Goal: Task Accomplishment & Management: Manage account settings

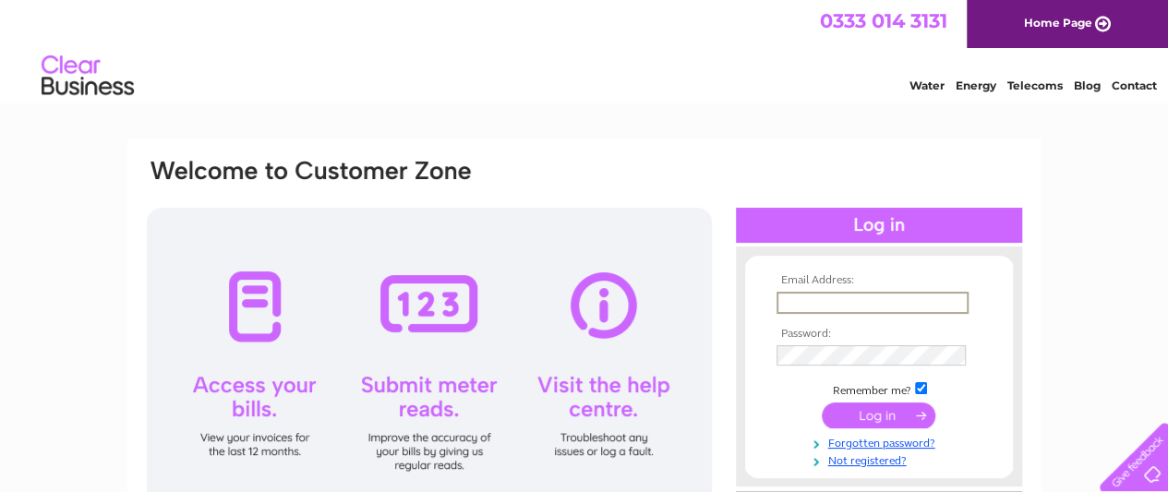
click at [844, 306] on input "text" at bounding box center [872, 303] width 192 height 22
type input "holmpharmltd@gmail.com"
click at [876, 416] on input "submit" at bounding box center [878, 414] width 114 height 26
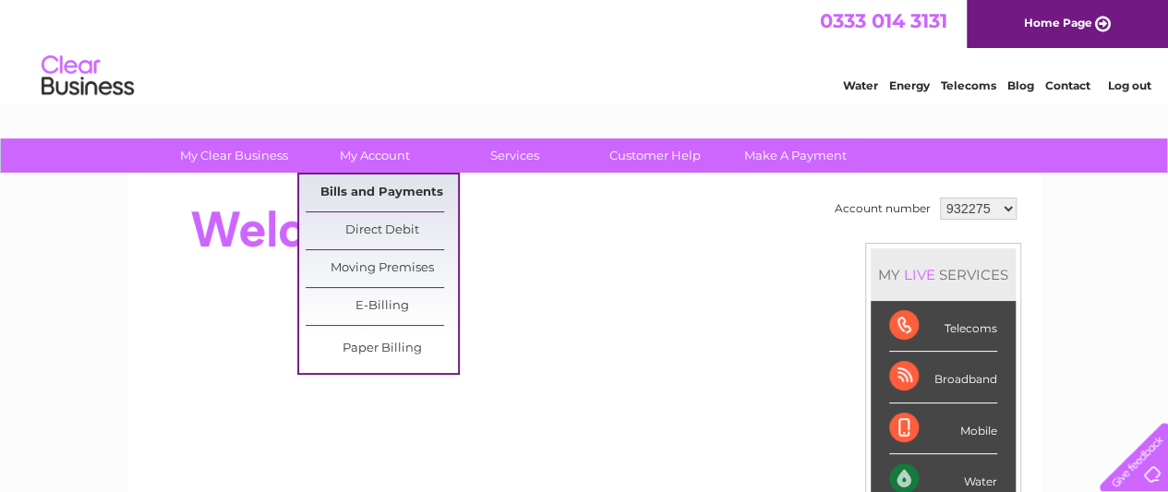
click at [391, 192] on link "Bills and Payments" at bounding box center [382, 192] width 152 height 37
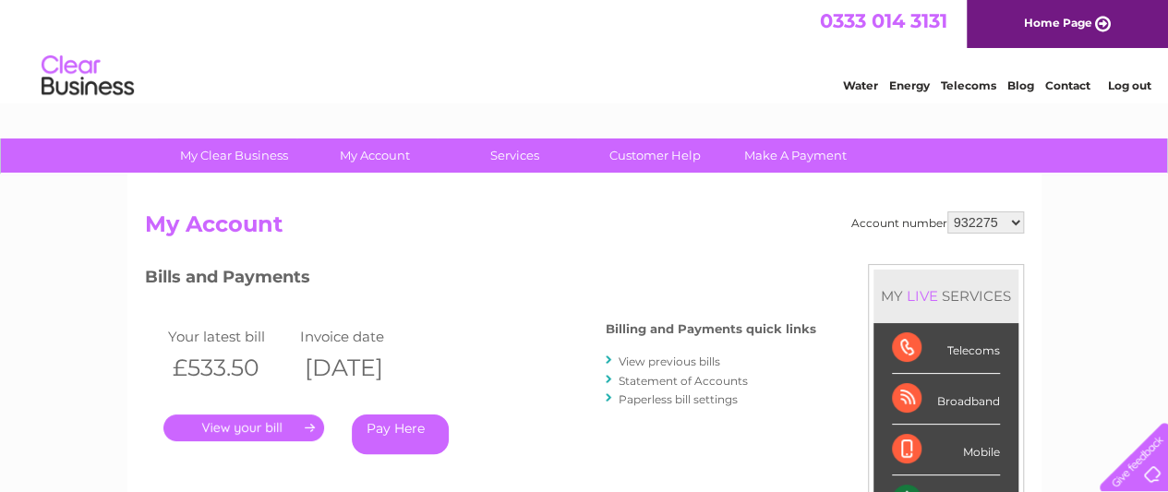
click at [1010, 219] on select "932275 932278 1048523 1089500 1098788 1098798 1098834 1098838 1098848 1103919 1…" at bounding box center [985, 222] width 77 height 22
select select "1111590"
click at [947, 211] on select "932275 932278 1048523 1089500 1098788 1098798 1098834 1098838 1098848 1103919 1…" at bounding box center [985, 222] width 77 height 22
